Goal: Task Accomplishment & Management: Use online tool/utility

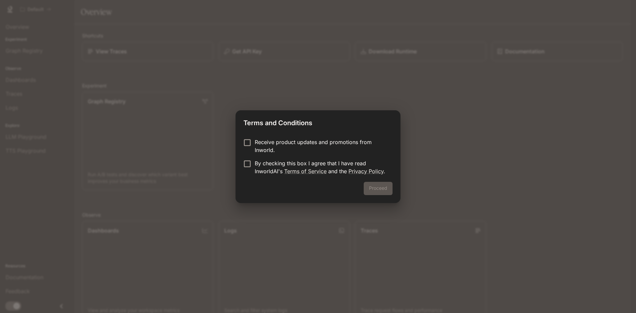
click at [249, 169] on label "By checking this box I agree that I have read InworldAI's Terms of Service and …" at bounding box center [313, 167] width 147 height 16
click at [246, 148] on label "Receive product updates and promotions from Inworld." at bounding box center [313, 146] width 147 height 16
click at [398, 192] on div "Proceed" at bounding box center [317, 192] width 165 height 21
click at [380, 190] on button "Proceed" at bounding box center [378, 188] width 29 height 13
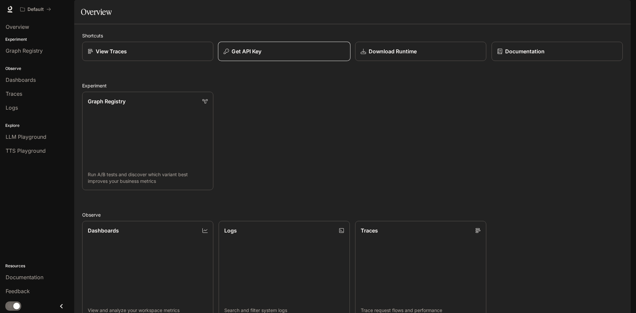
drag, startPoint x: 321, startPoint y: 71, endPoint x: 310, endPoint y: 70, distance: 10.3
click at [310, 55] on div "Get API Key" at bounding box center [283, 51] width 121 height 8
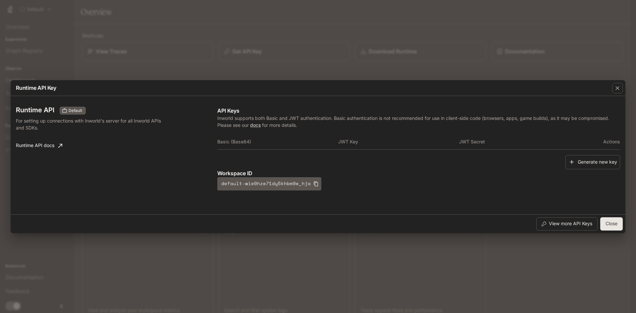
click at [139, 69] on div "Runtime API Key Runtime API Default For setting up connections with Inworld's s…" at bounding box center [318, 156] width 636 height 313
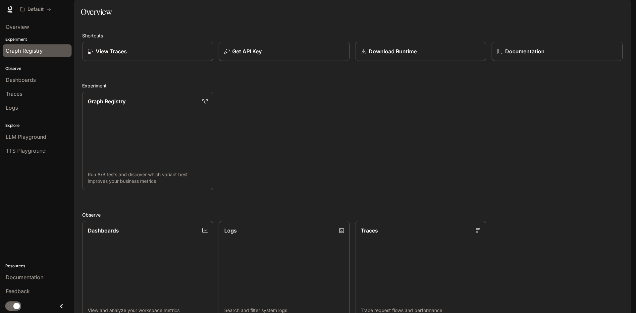
click at [23, 48] on span "Graph Registry" at bounding box center [24, 51] width 37 height 8
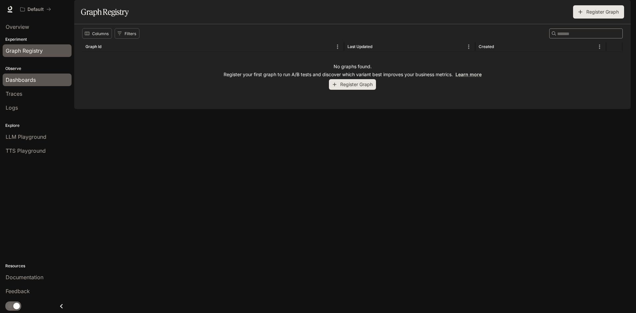
click at [17, 77] on span "Dashboards" at bounding box center [21, 80] width 30 height 8
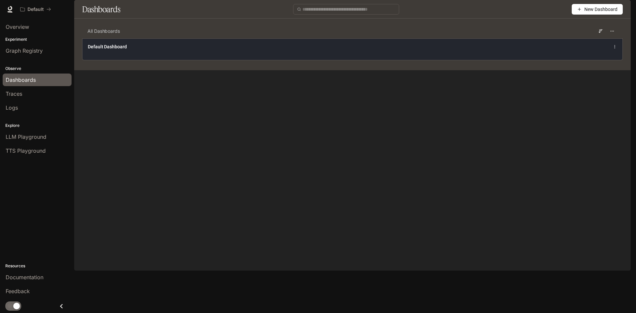
click at [137, 60] on div "Default Dashboard" at bounding box center [352, 49] width 540 height 22
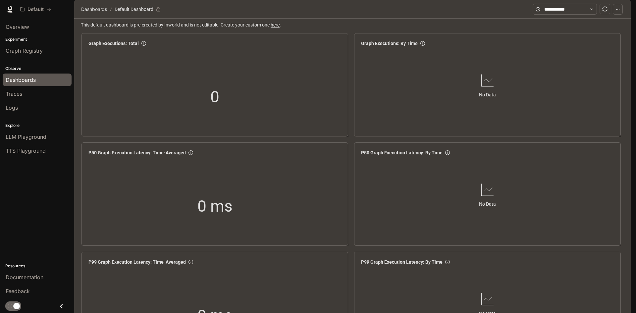
scroll to position [666, 0]
click at [14, 12] on link at bounding box center [9, 9] width 9 height 9
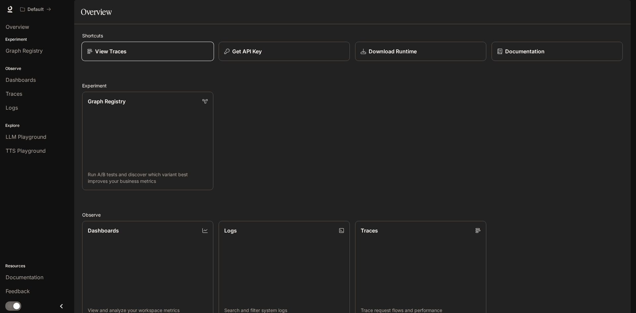
click at [164, 61] on div "View Traces" at bounding box center [145, 48] width 136 height 25
